Goal: Find specific page/section: Find specific page/section

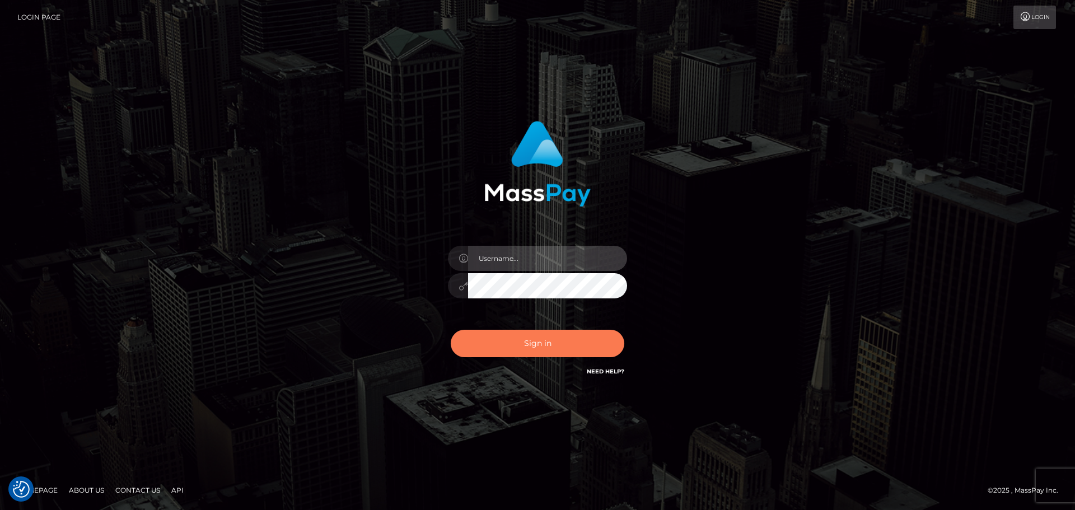
type input "Bedis"
click at [562, 343] on button "Sign in" at bounding box center [538, 343] width 174 height 27
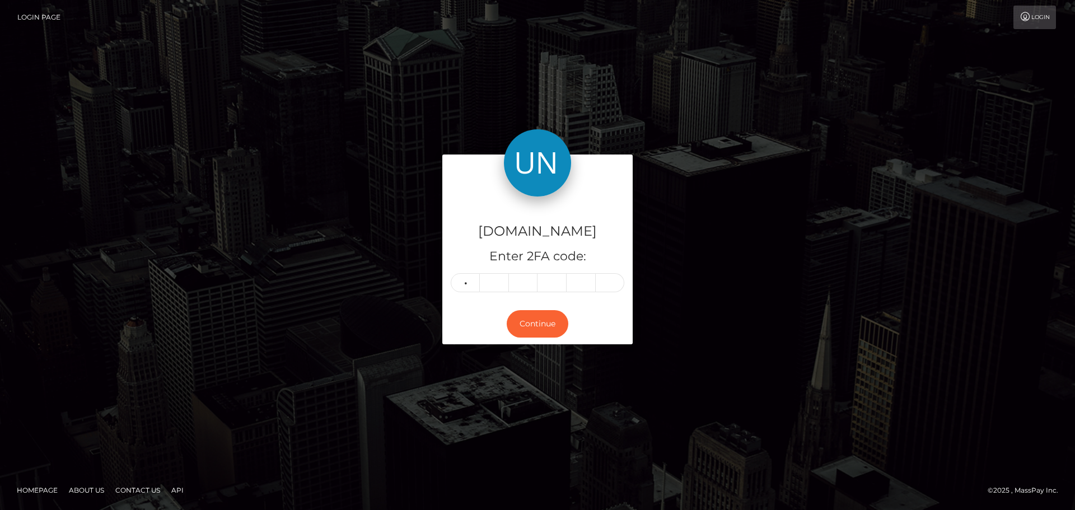
type input "9"
type input "3"
type input "0"
type input "2"
type input "5"
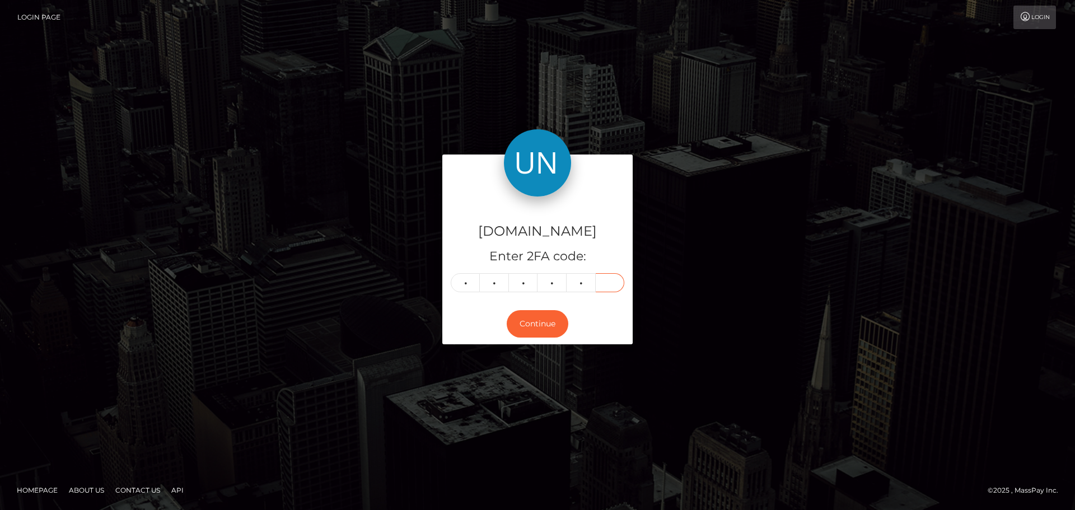
type input "9"
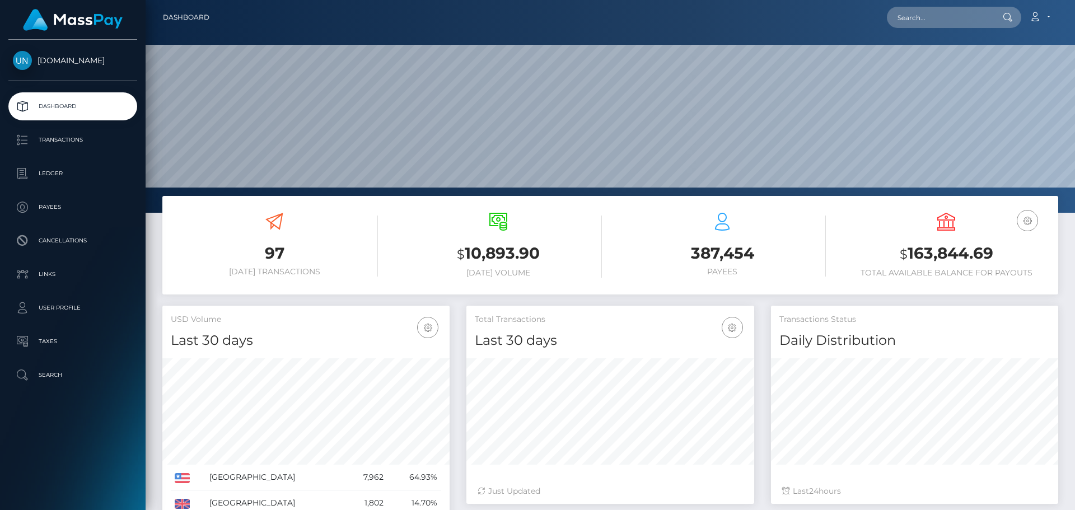
scroll to position [199, 288]
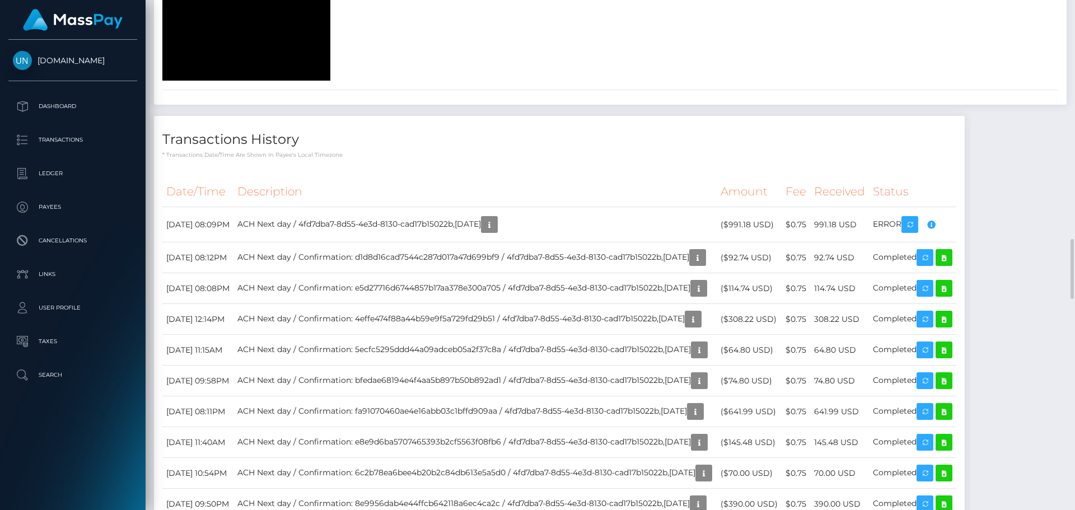
scroll to position [2407, 0]
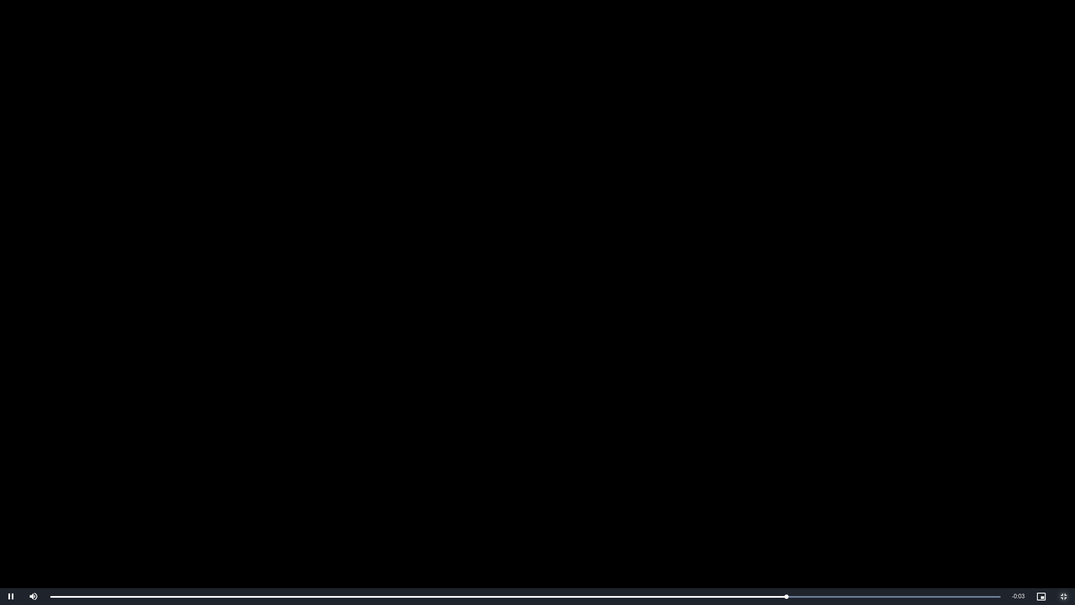
click at [1068, 509] on span "Video Player" at bounding box center [1063, 596] width 22 height 0
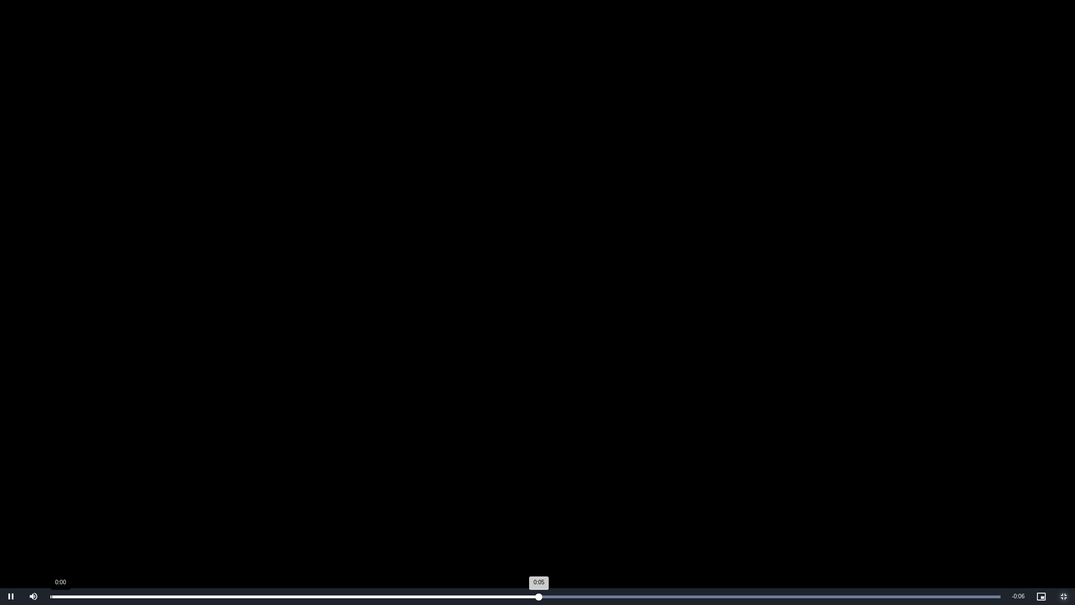
click at [51, 509] on div "0:05" at bounding box center [294, 596] width 488 height 3
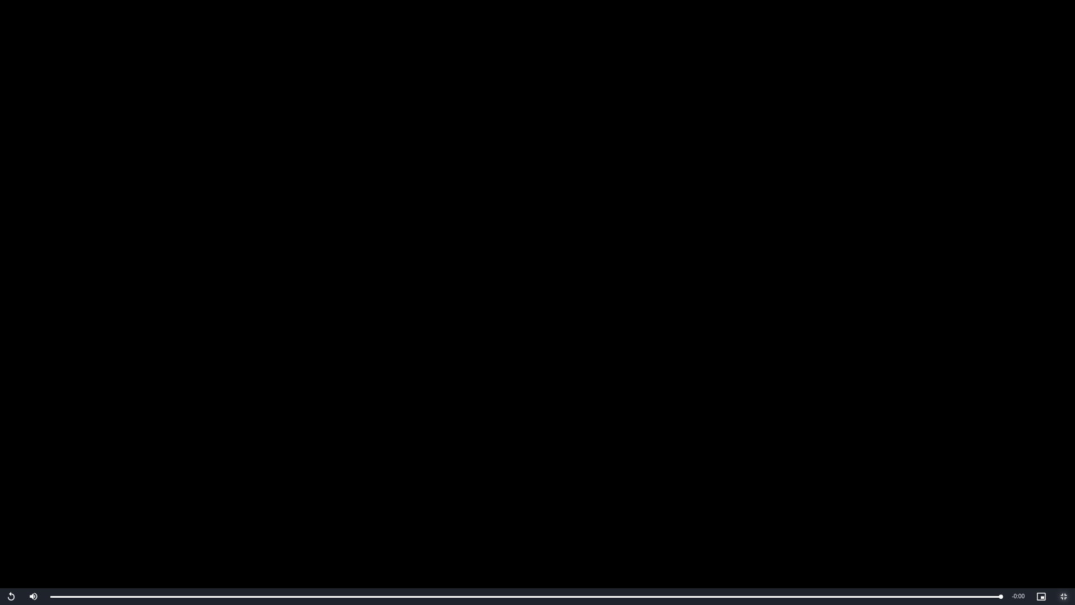
click at [1070, 509] on span "Video Player" at bounding box center [1063, 596] width 22 height 0
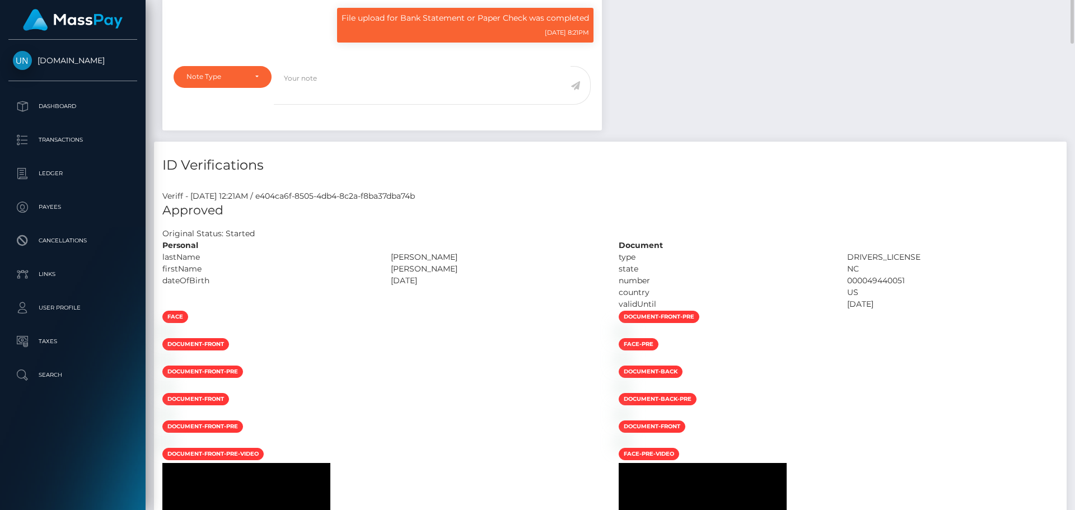
scroll to position [134, 288]
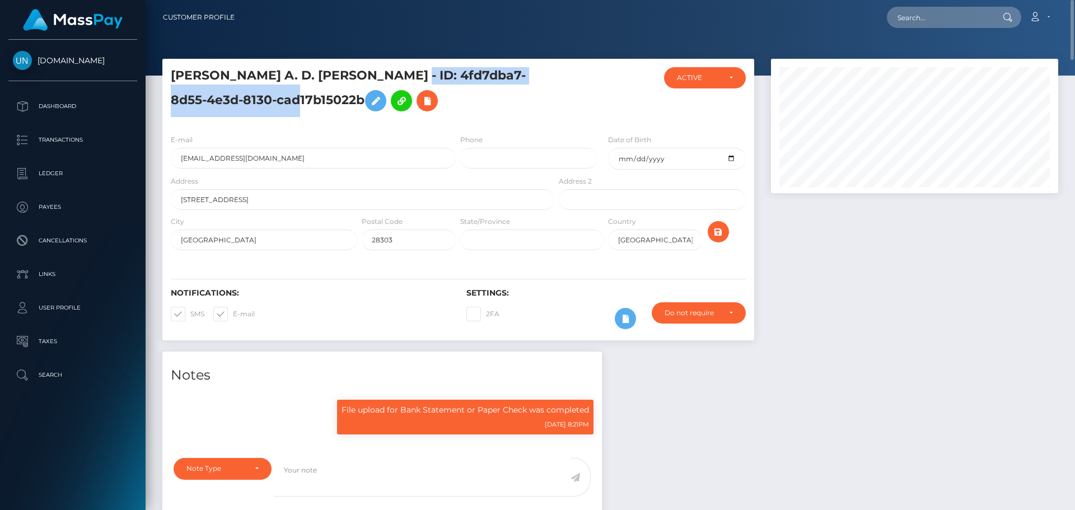
drag, startPoint x: 364, startPoint y: 73, endPoint x: 293, endPoint y: 102, distance: 77.1
click at [293, 102] on h5 "JACQUELINE A. D. DOUGLAS - ID: 4fd7dba7-8d55-4e3d-8130-cad17b15022b" at bounding box center [359, 92] width 377 height 50
copy h5 "ID: 4fd7dba7-8d55-4e3d-8130-cad17b15022b"
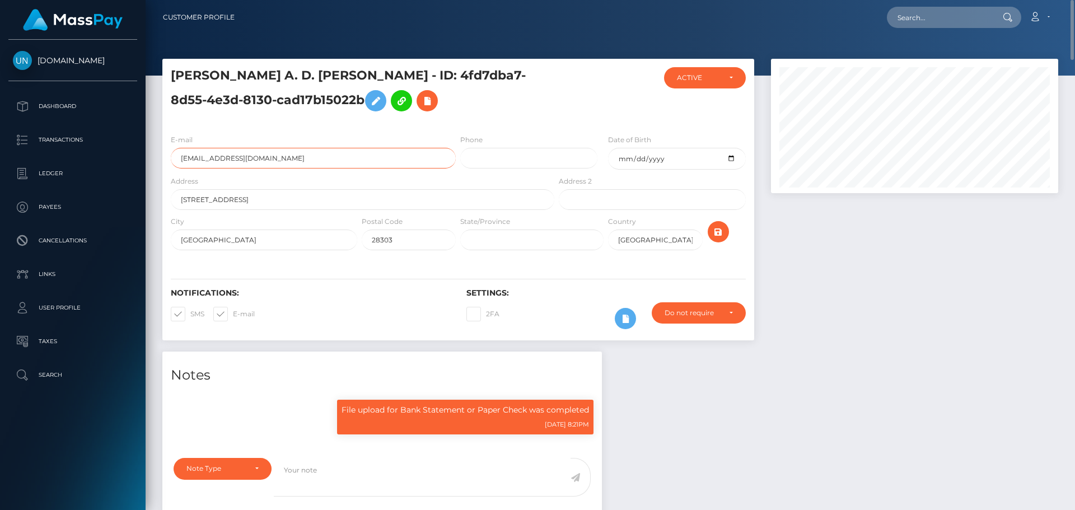
click at [322, 156] on input "silkyanna67@gmail.com" at bounding box center [313, 158] width 285 height 21
